Goal: Transaction & Acquisition: Subscribe to service/newsletter

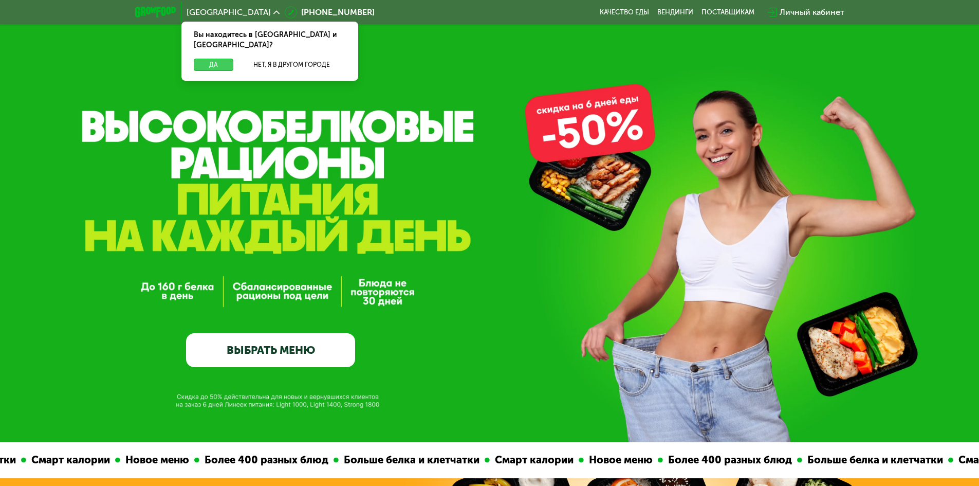
click at [215, 59] on button "Да" at bounding box center [214, 65] width 40 height 12
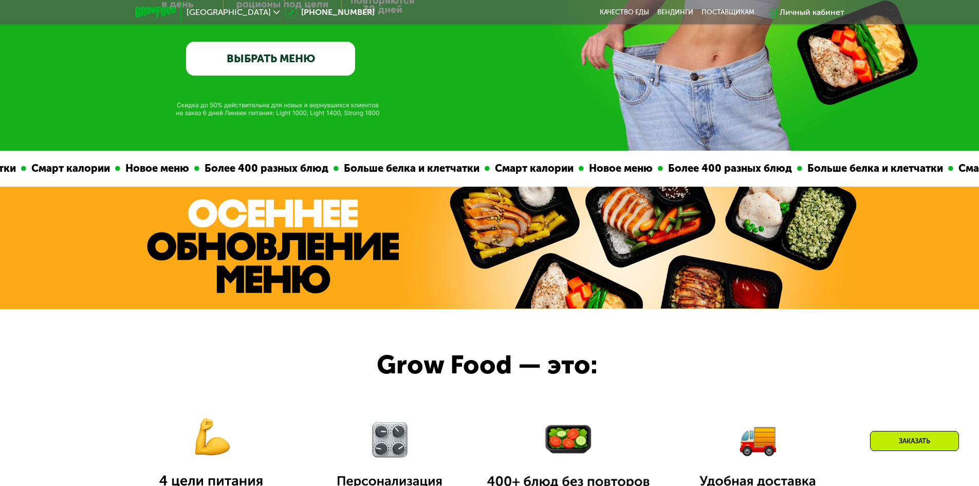
scroll to position [206, 0]
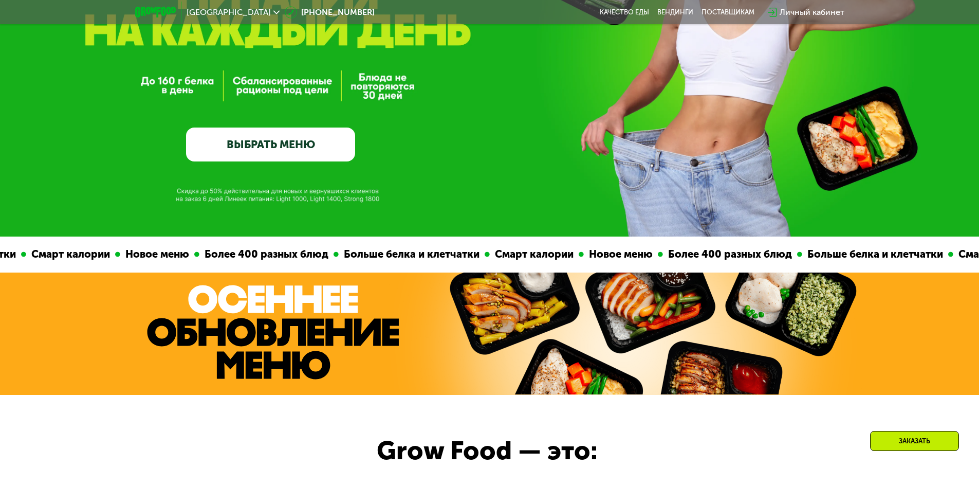
click at [288, 150] on link "ВЫБРАТЬ МЕНЮ" at bounding box center [270, 144] width 169 height 34
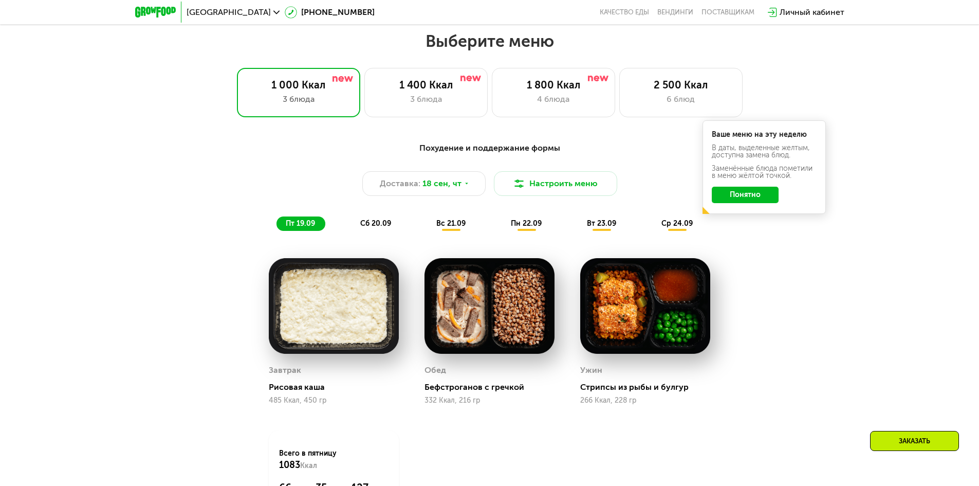
scroll to position [852, 0]
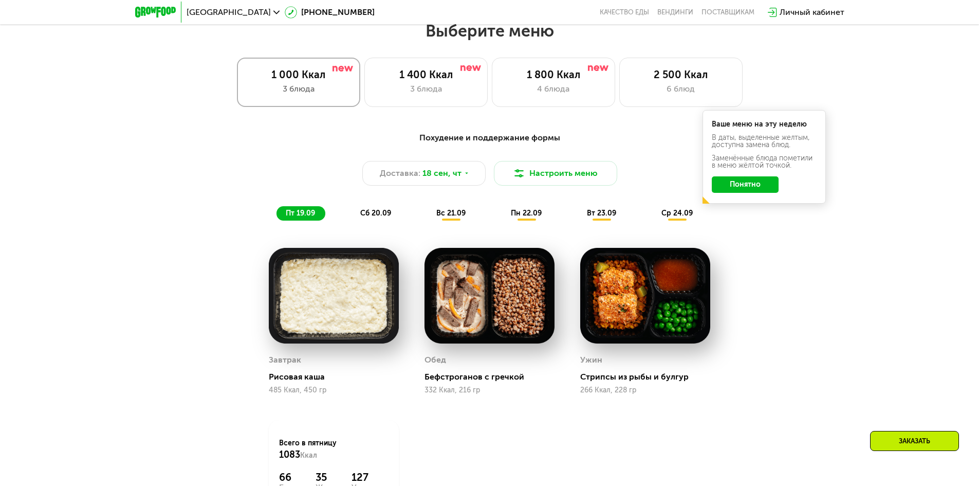
click at [273, 95] on div "3 блюда" at bounding box center [299, 89] width 102 height 12
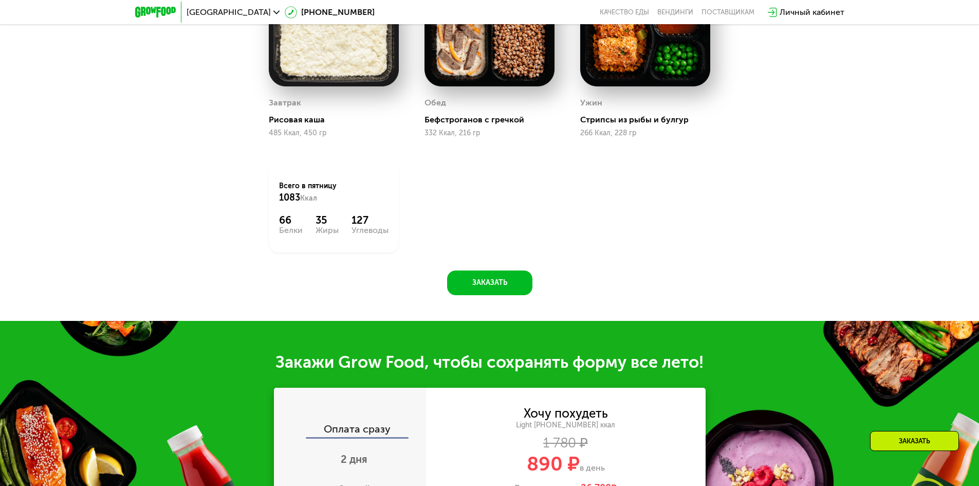
scroll to position [955, 0]
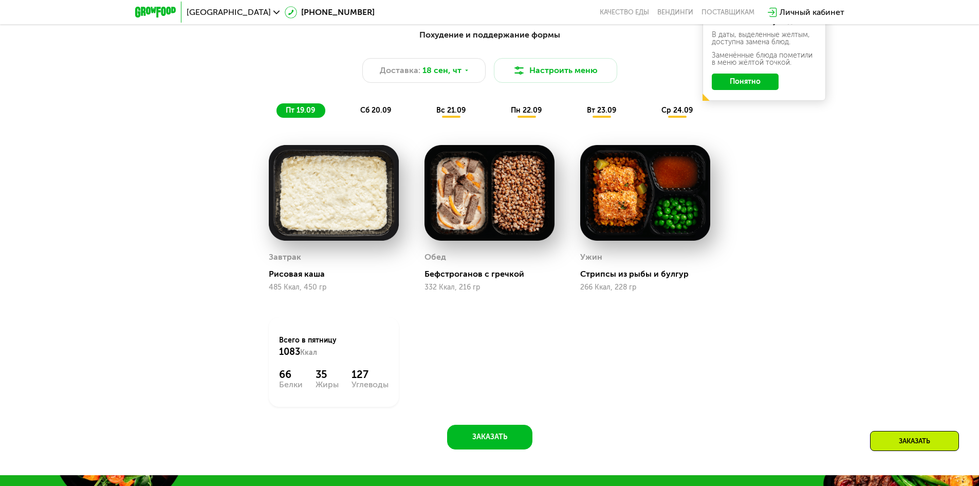
click at [382, 115] on span "сб 20.09" at bounding box center [375, 110] width 31 height 9
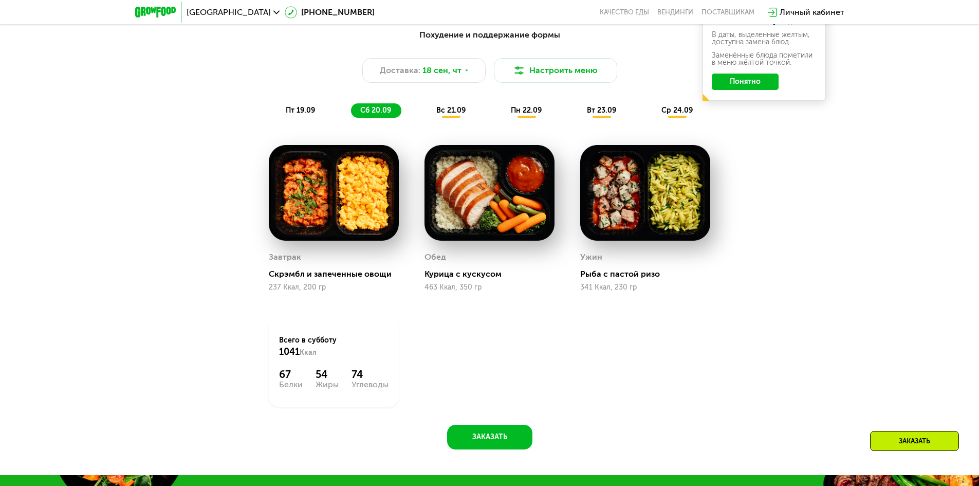
click at [447, 118] on div "вс 21.09" at bounding box center [451, 110] width 49 height 14
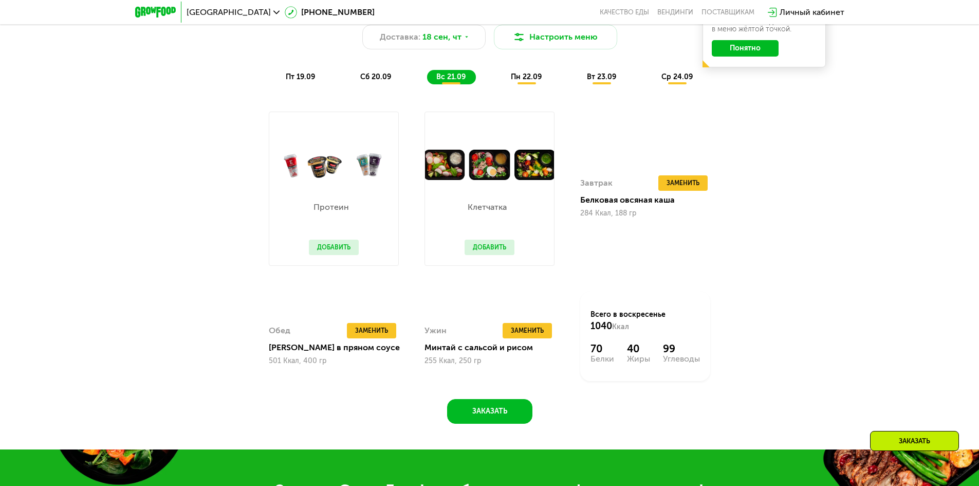
scroll to position [1006, 0]
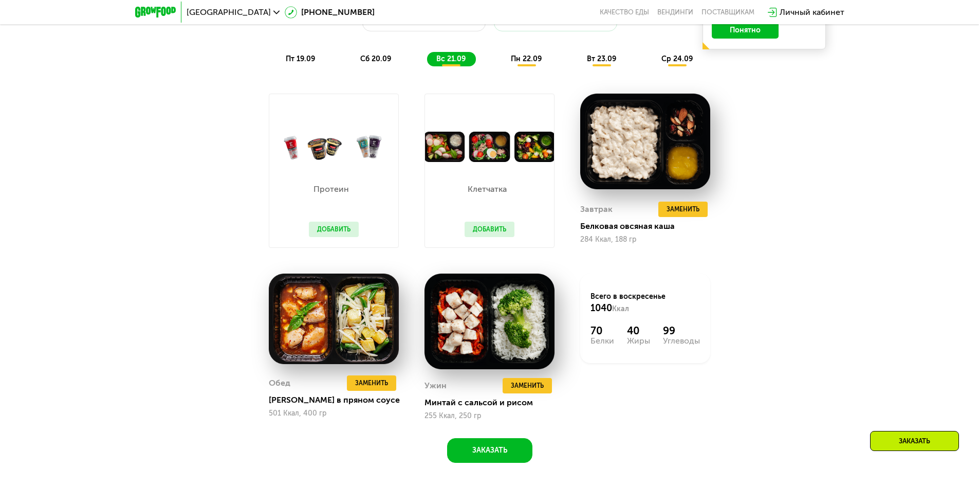
click at [527, 59] on span "пн 22.09" at bounding box center [526, 58] width 31 height 9
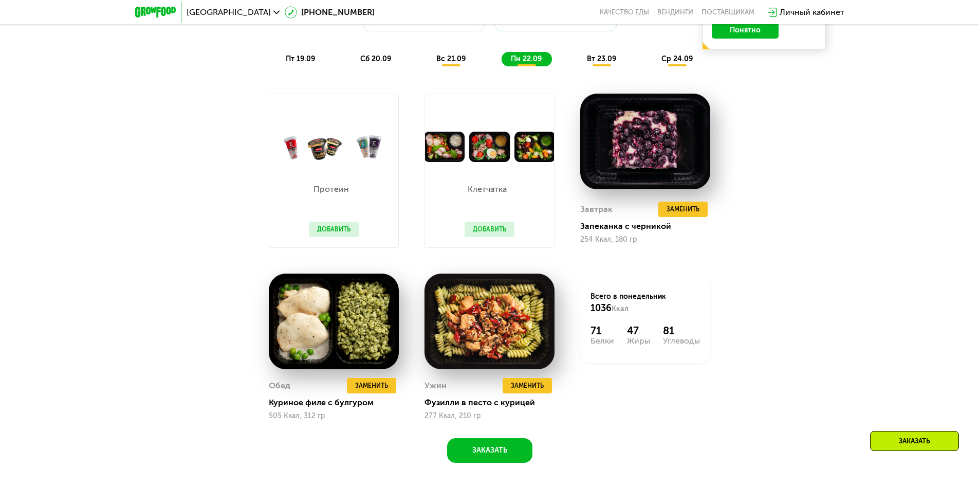
click at [606, 66] on div "вт 23.09" at bounding box center [602, 59] width 49 height 14
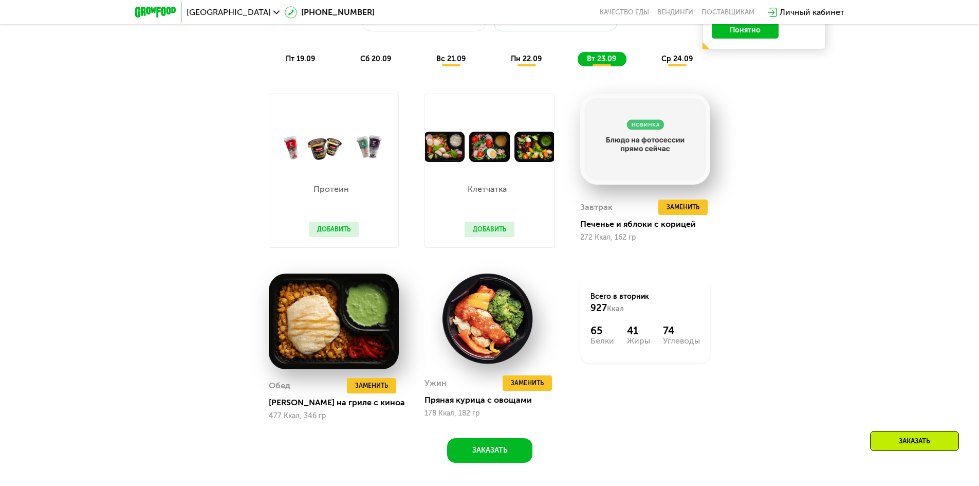
click at [684, 63] on span "ср 24.09" at bounding box center [676, 58] width 31 height 9
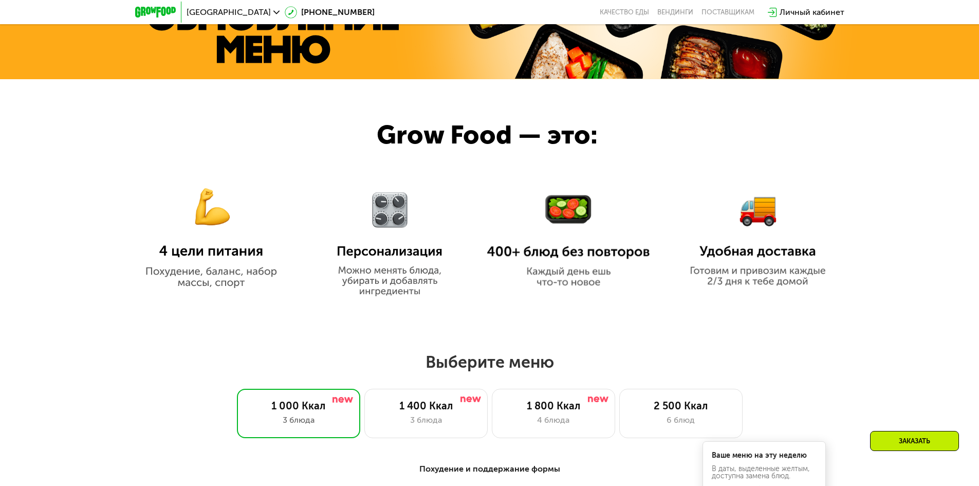
scroll to position [389, 0]
